Goal: Information Seeking & Learning: Learn about a topic

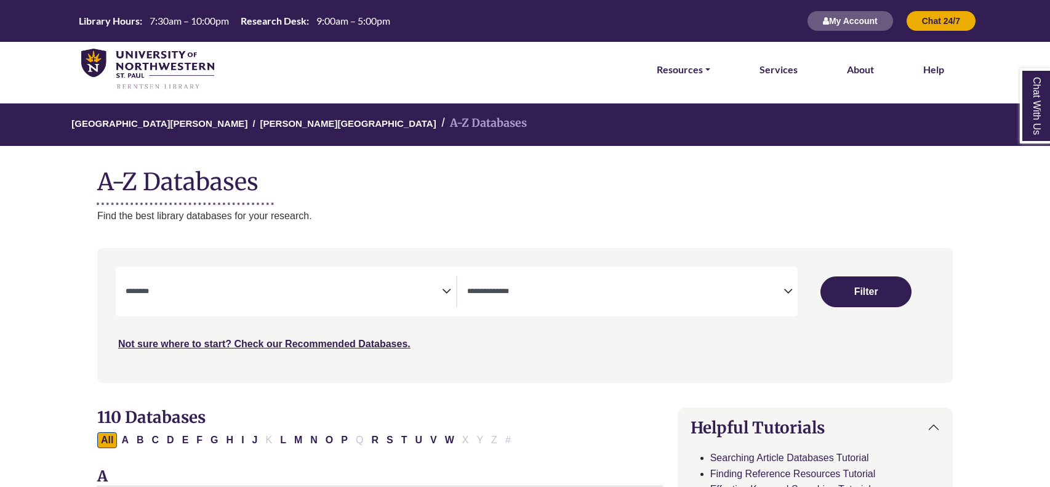
select select "Database Subject Filter"
select select "Database Types Filter"
click at [269, 262] on div "Search filters" at bounding box center [525, 315] width 841 height 124
click at [284, 284] on span "Search filters" at bounding box center [284, 289] width 316 height 10
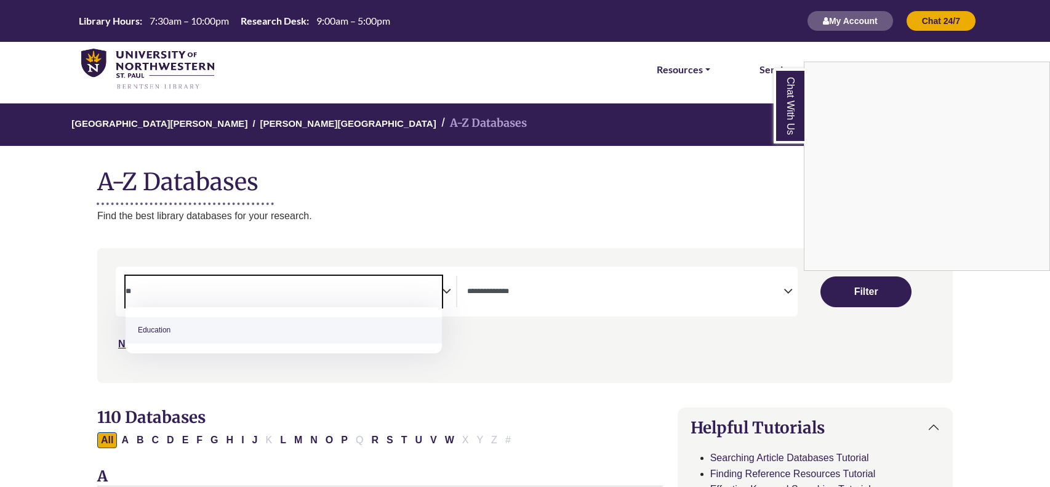
type textarea "**"
select select "*****"
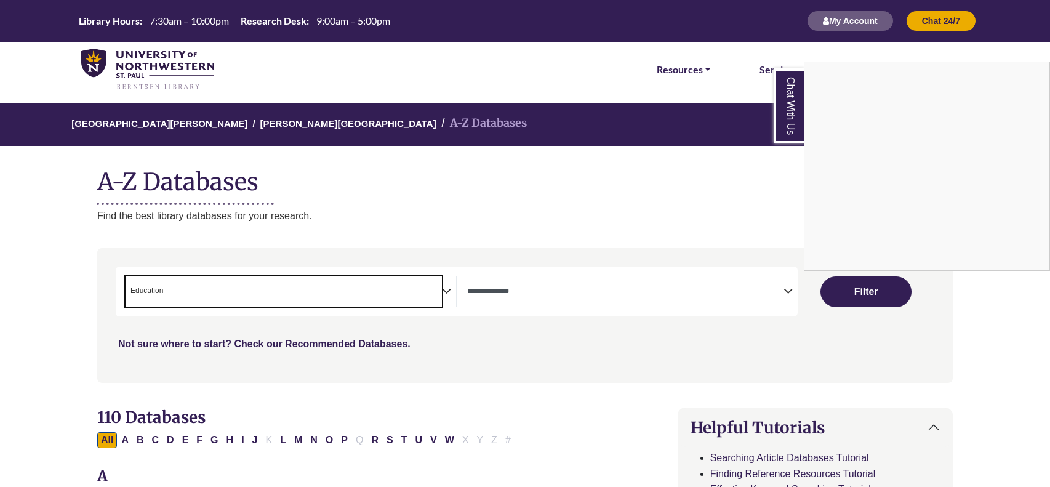
scroll to position [157, 0]
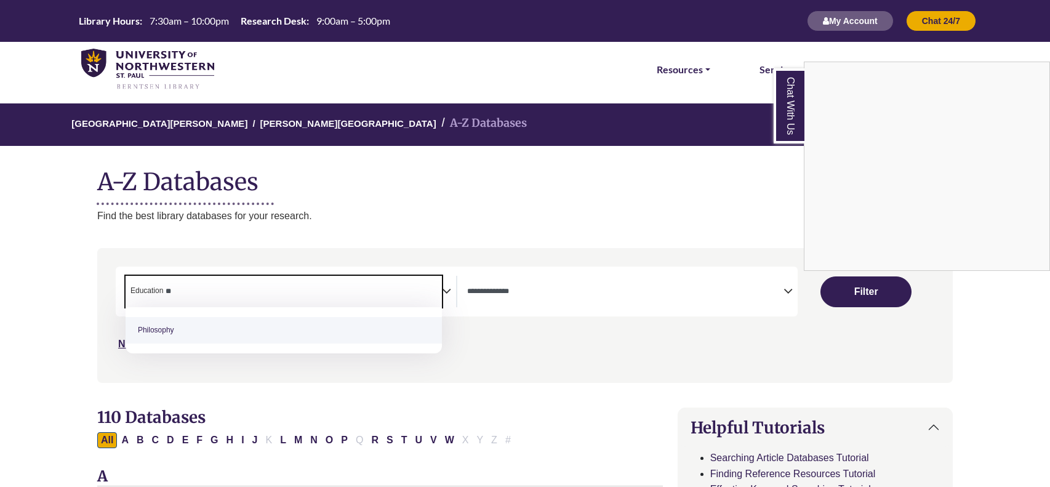
type textarea "*"
type textarea "**"
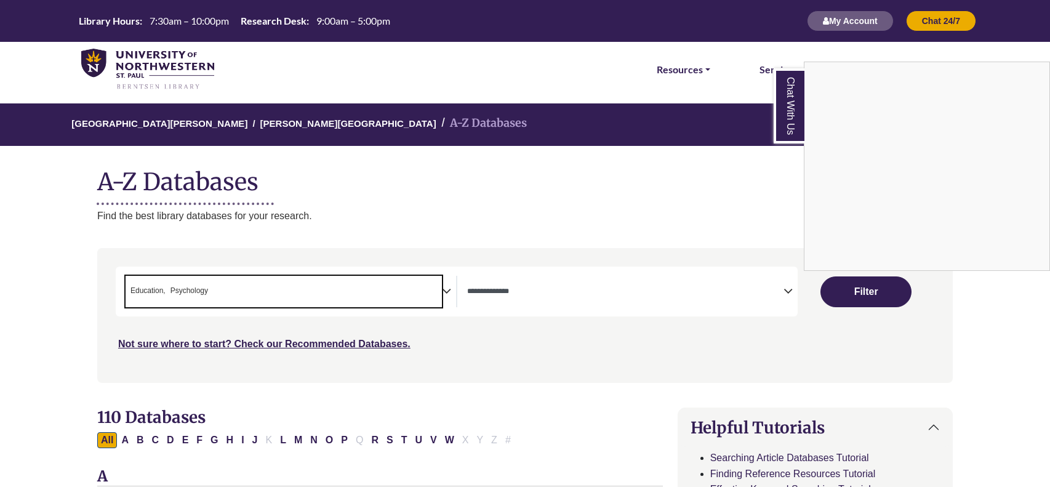
click at [500, 284] on div "Chat With Us" at bounding box center [525, 243] width 1050 height 487
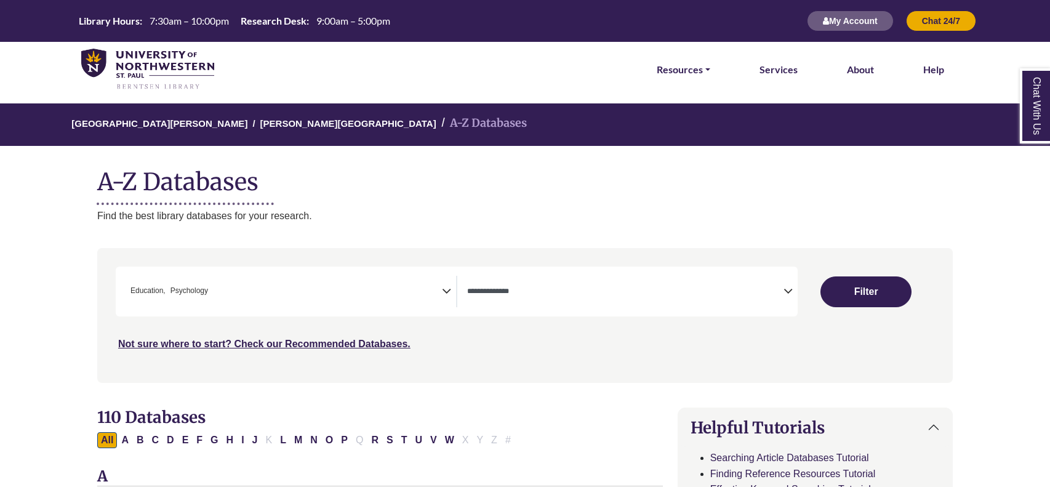
click at [505, 288] on textarea "Search" at bounding box center [625, 292] width 316 height 10
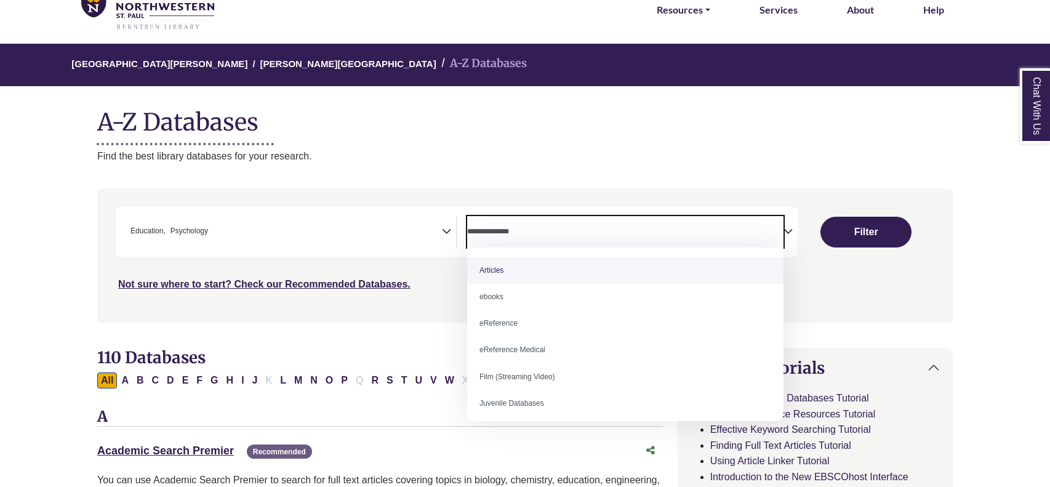
scroll to position [64, 0]
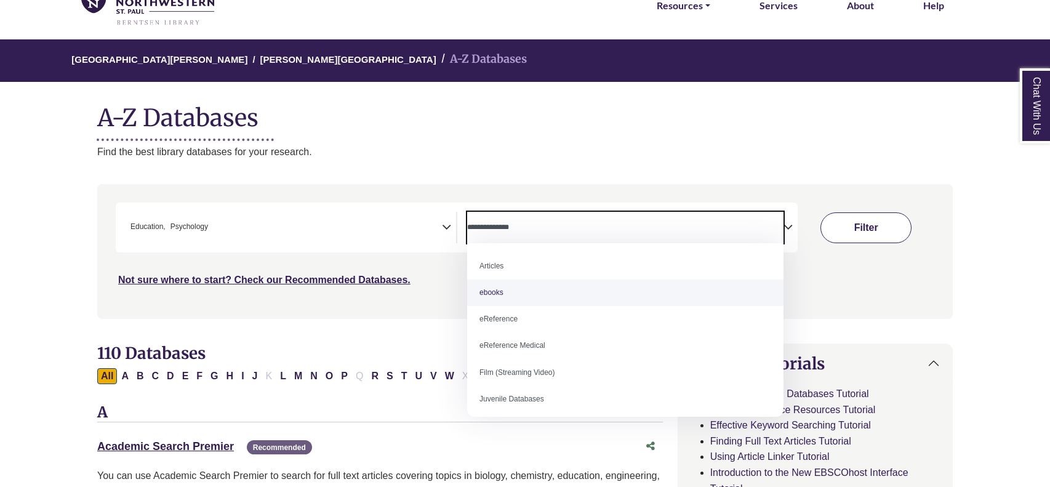
click at [867, 239] on button "Filter" at bounding box center [865, 227] width 91 height 31
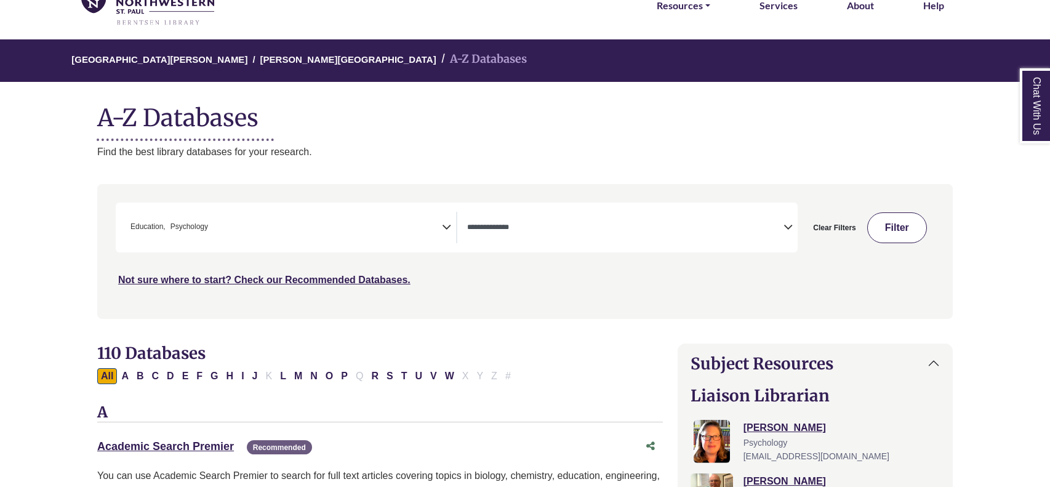
select select "Database Types Filter"
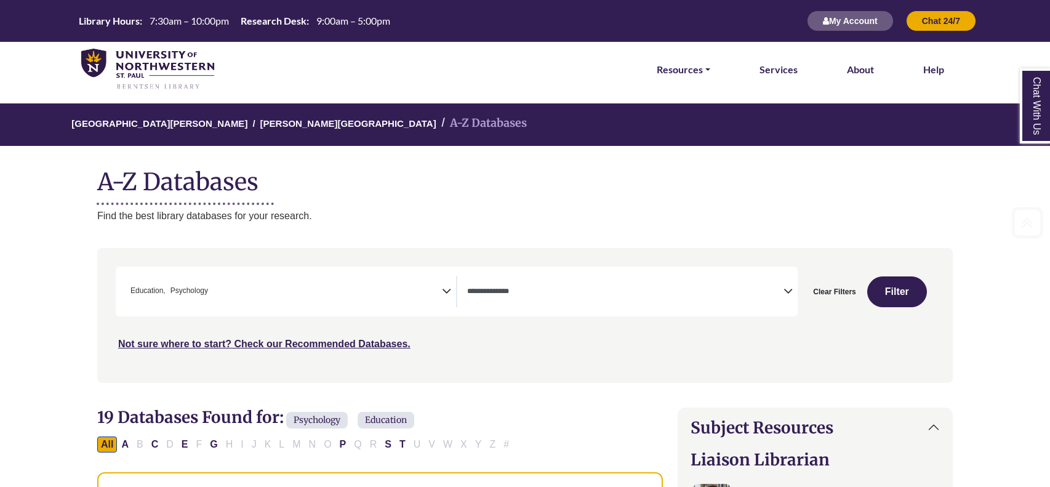
click at [241, 310] on div "**********" at bounding box center [457, 291] width 682 height 50
click at [446, 297] on icon "Search filters" at bounding box center [446, 289] width 9 height 18
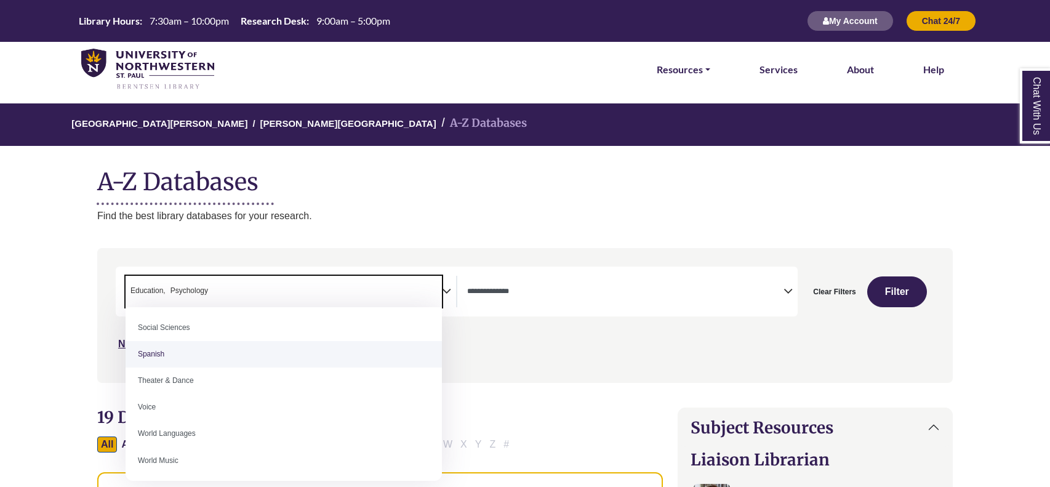
scroll to position [1094, 0]
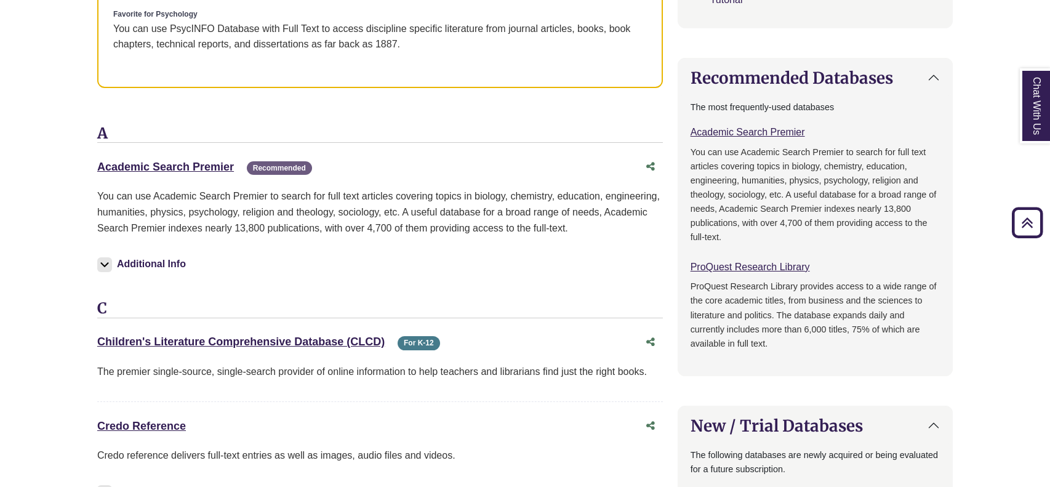
scroll to position [849, 0]
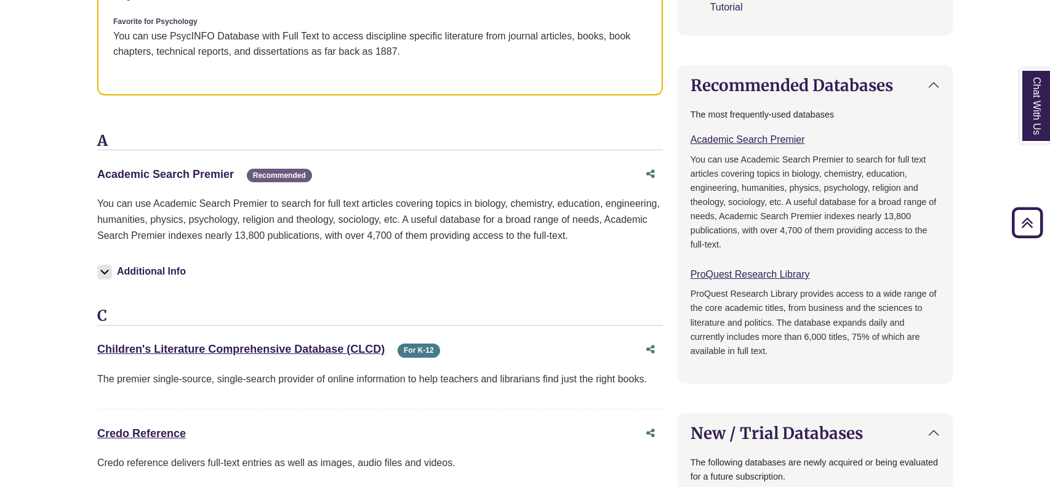
click at [183, 177] on link "Academic Search Premier This link opens in a new window" at bounding box center [165, 174] width 137 height 12
click at [226, 175] on link "Academic Search Premier This link opens in a new window" at bounding box center [165, 174] width 137 height 12
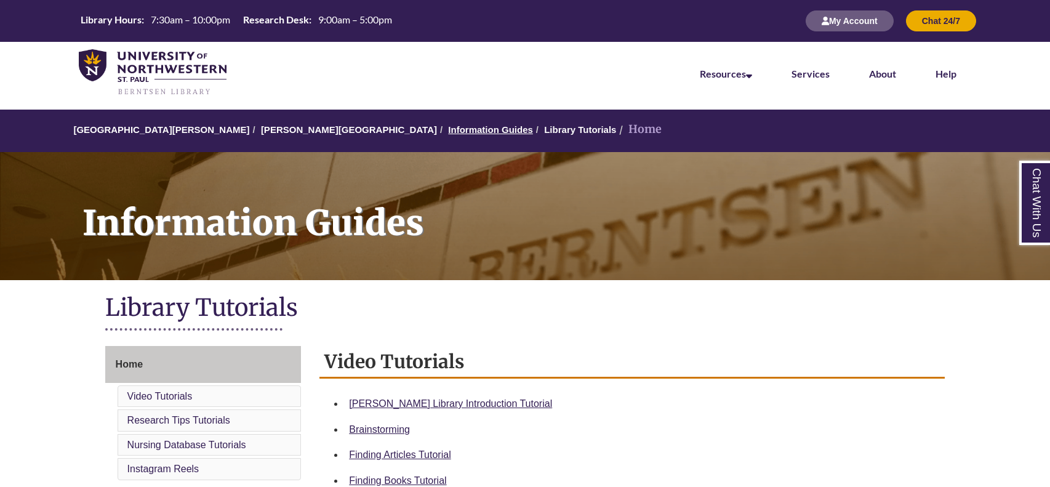
scroll to position [364, 0]
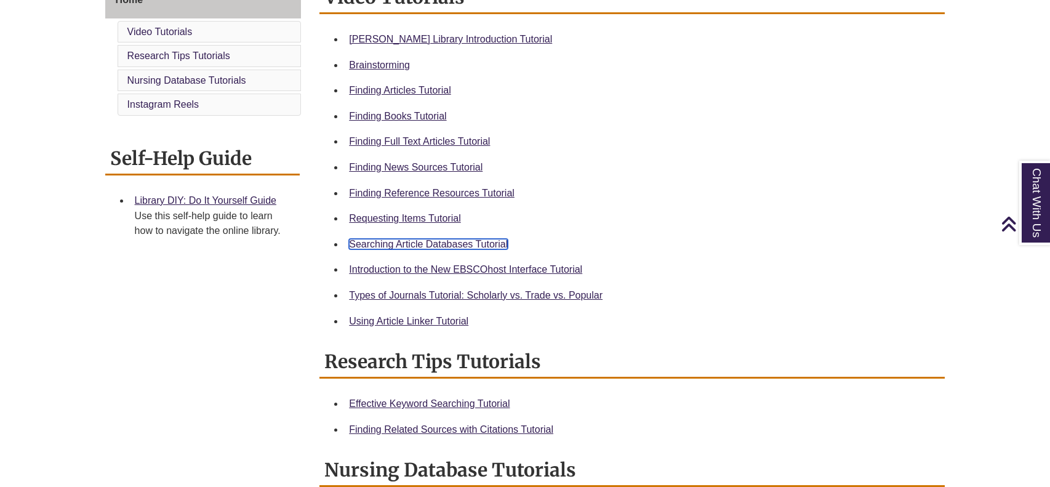
click at [401, 242] on link "Searching Article Databases Tutorial" at bounding box center [428, 244] width 159 height 10
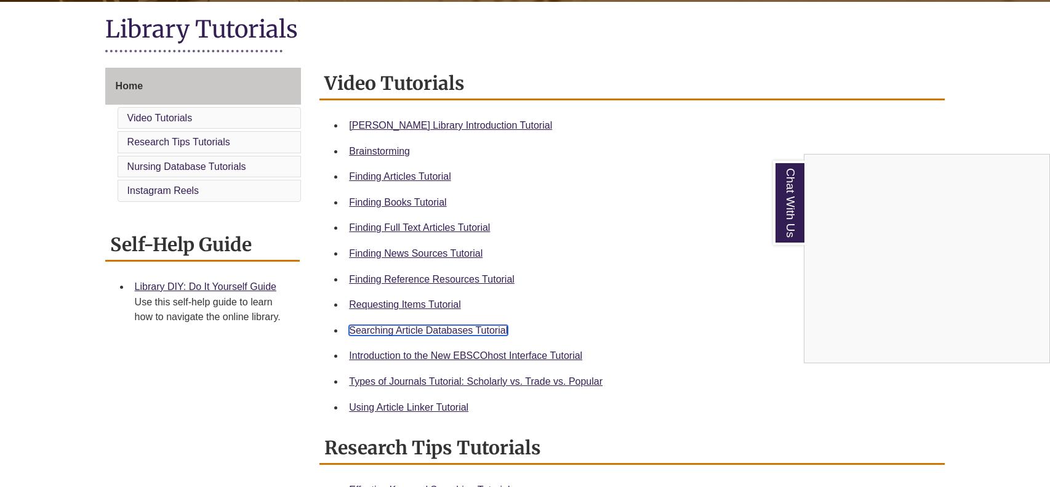
scroll to position [273, 0]
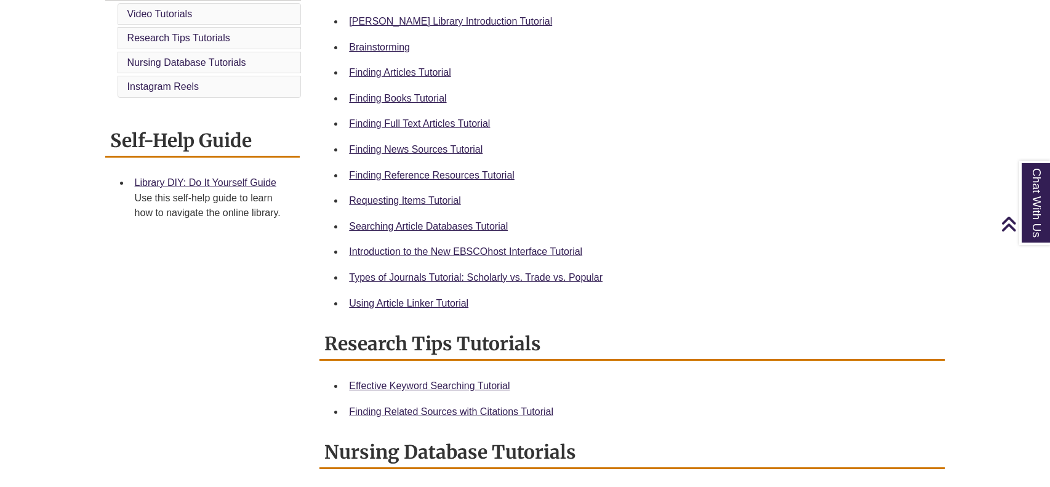
scroll to position [382, 0]
click at [481, 121] on link "Finding Full Text Articles Tutorial" at bounding box center [419, 123] width 141 height 10
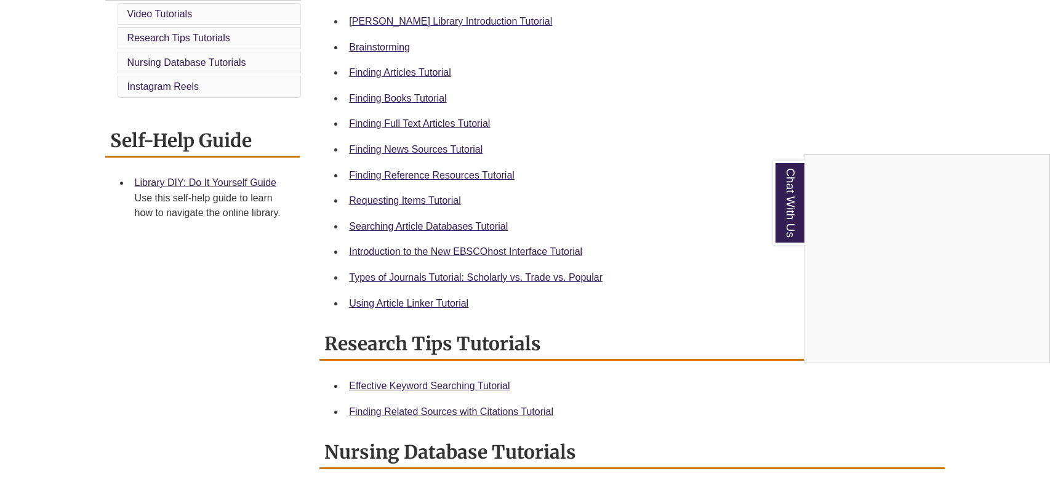
click at [719, 170] on div "Chat With Us" at bounding box center [525, 243] width 1050 height 487
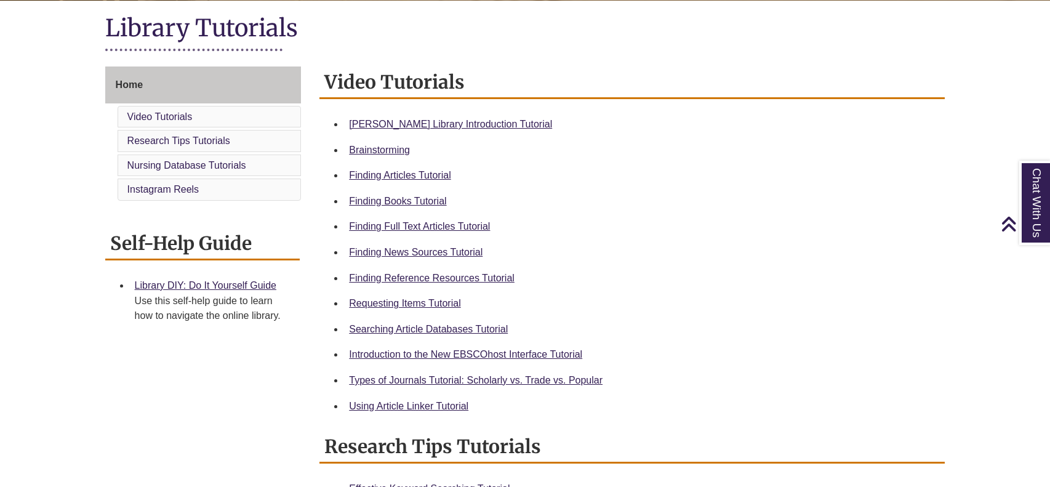
scroll to position [327, 0]
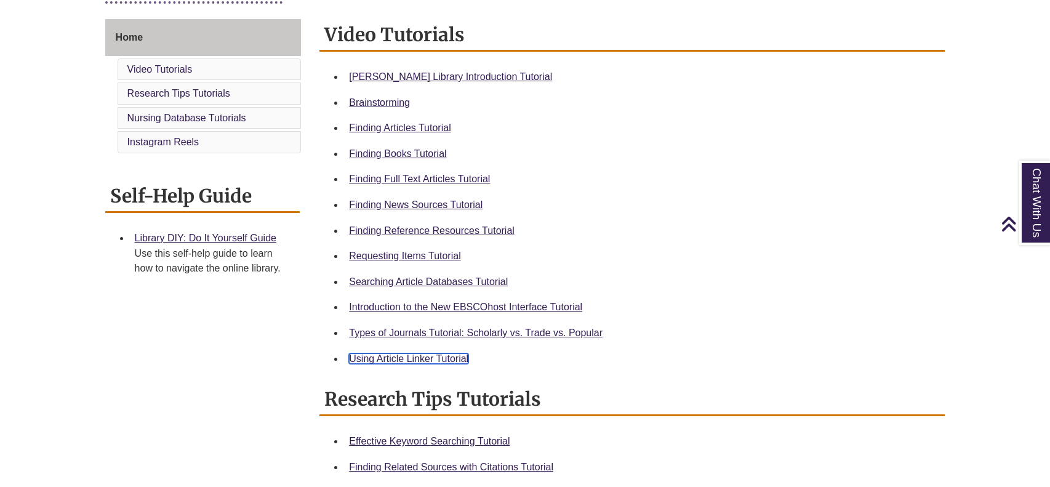
click at [401, 361] on link "Using Article Linker Tutorial" at bounding box center [408, 358] width 119 height 10
